Goal: Task Accomplishment & Management: Use online tool/utility

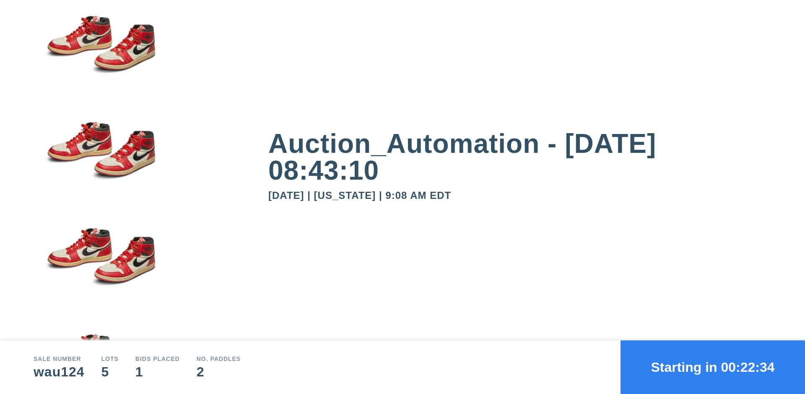
click at [713, 368] on button "Starting in 00:22:34" at bounding box center [712, 368] width 184 height 54
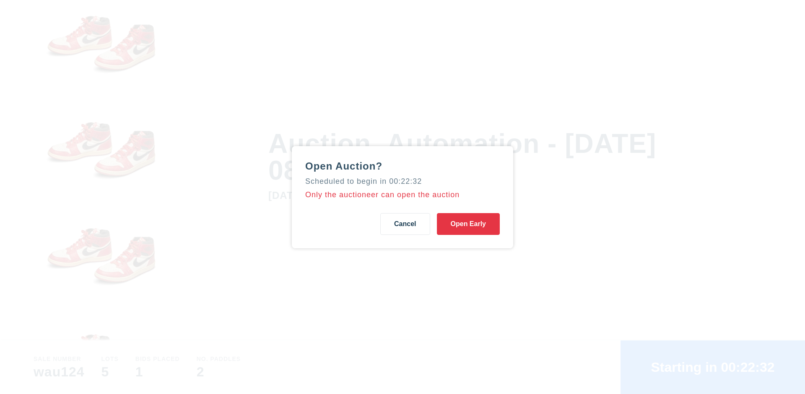
click at [468, 224] on button "Open Early" at bounding box center [468, 224] width 63 height 22
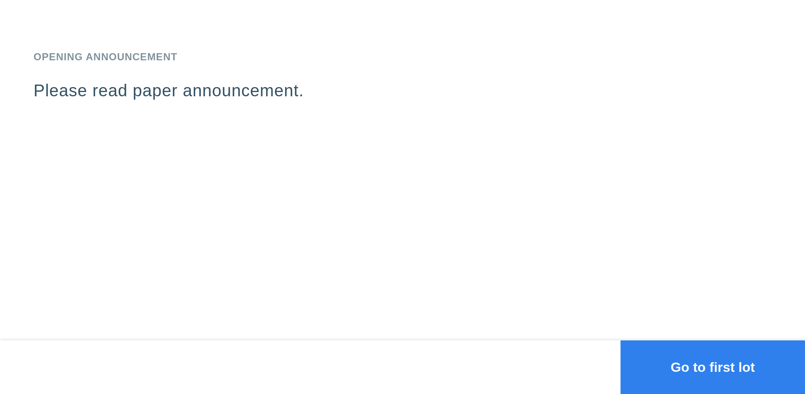
click at [713, 368] on button "Go to first lot" at bounding box center [712, 368] width 184 height 54
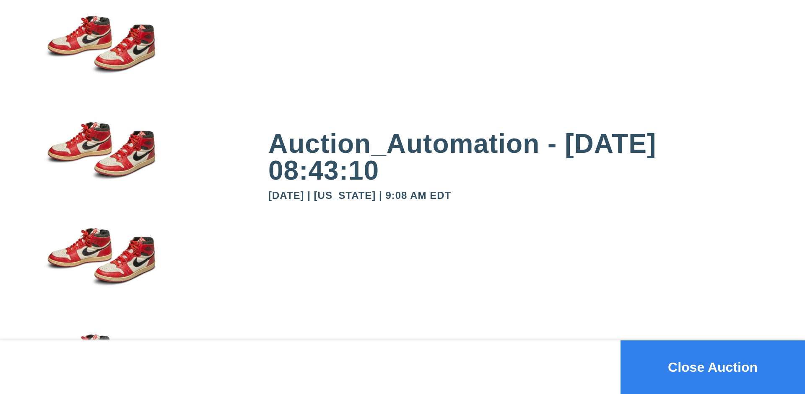
click at [713, 368] on button "Close Auction" at bounding box center [712, 368] width 184 height 54
